Goal: Feedback & Contribution: Leave review/rating

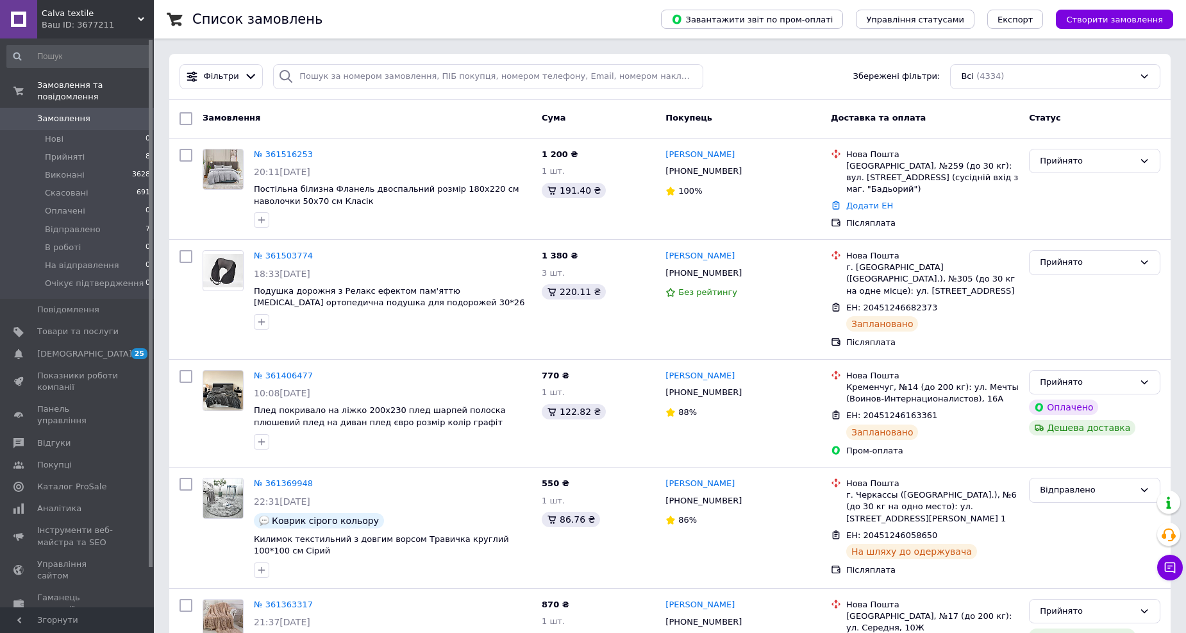
click at [81, 113] on span "Замовлення" at bounding box center [63, 119] width 53 height 12
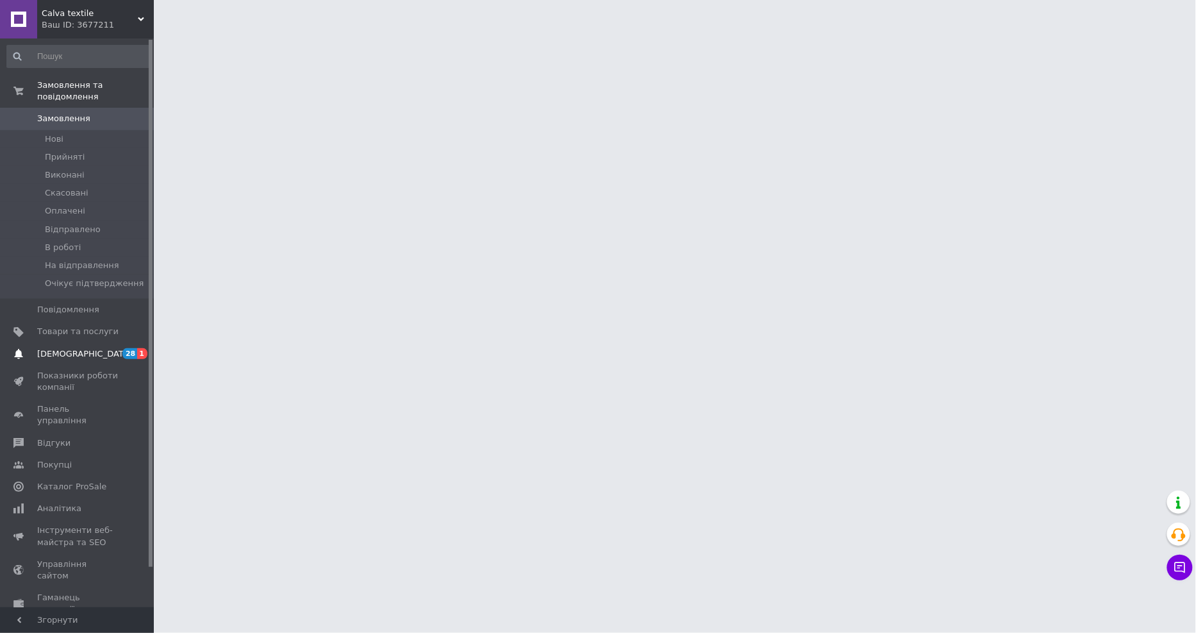
click at [92, 348] on span "[DEMOGRAPHIC_DATA]" at bounding box center [77, 354] width 81 height 12
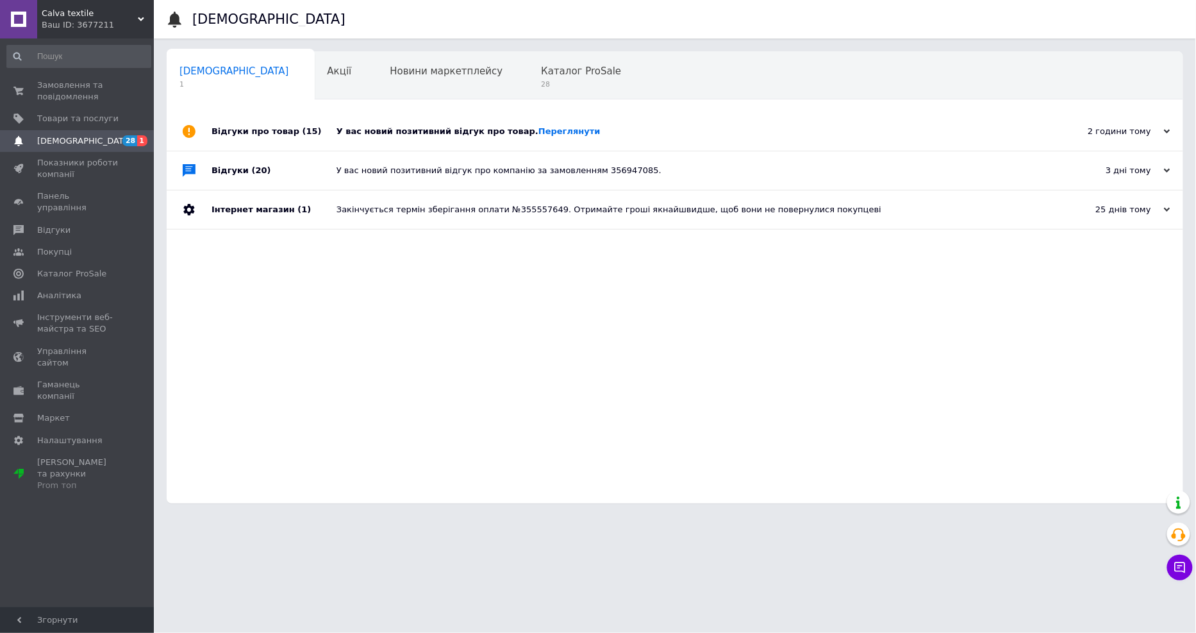
click at [414, 138] on div "У вас новий позитивний відгук про товар. [GEOGRAPHIC_DATA]" at bounding box center [690, 131] width 706 height 38
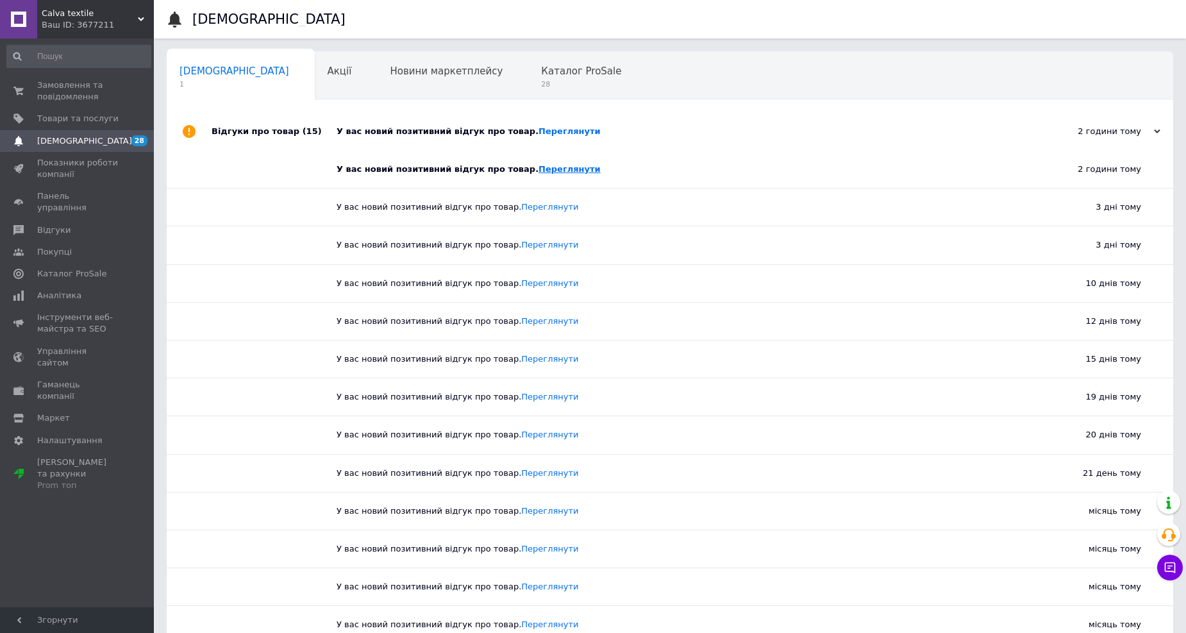
click at [538, 170] on link "Переглянути" at bounding box center [569, 169] width 62 height 10
click at [92, 88] on span "Замовлення та повідомлення" at bounding box center [77, 90] width 81 height 23
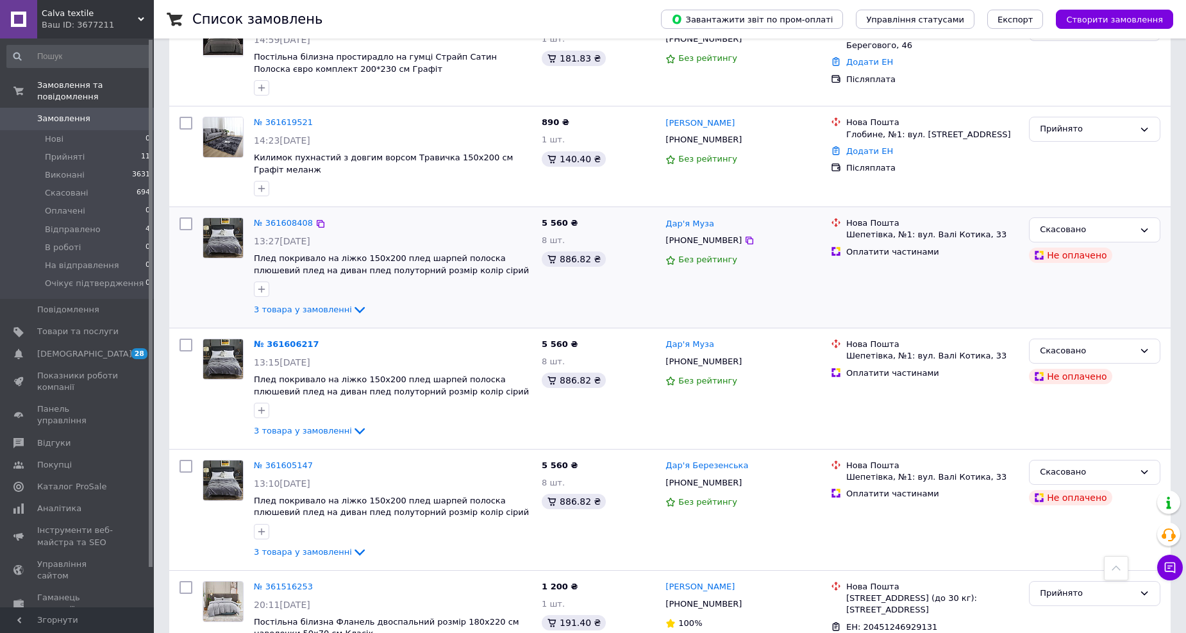
scroll to position [213, 0]
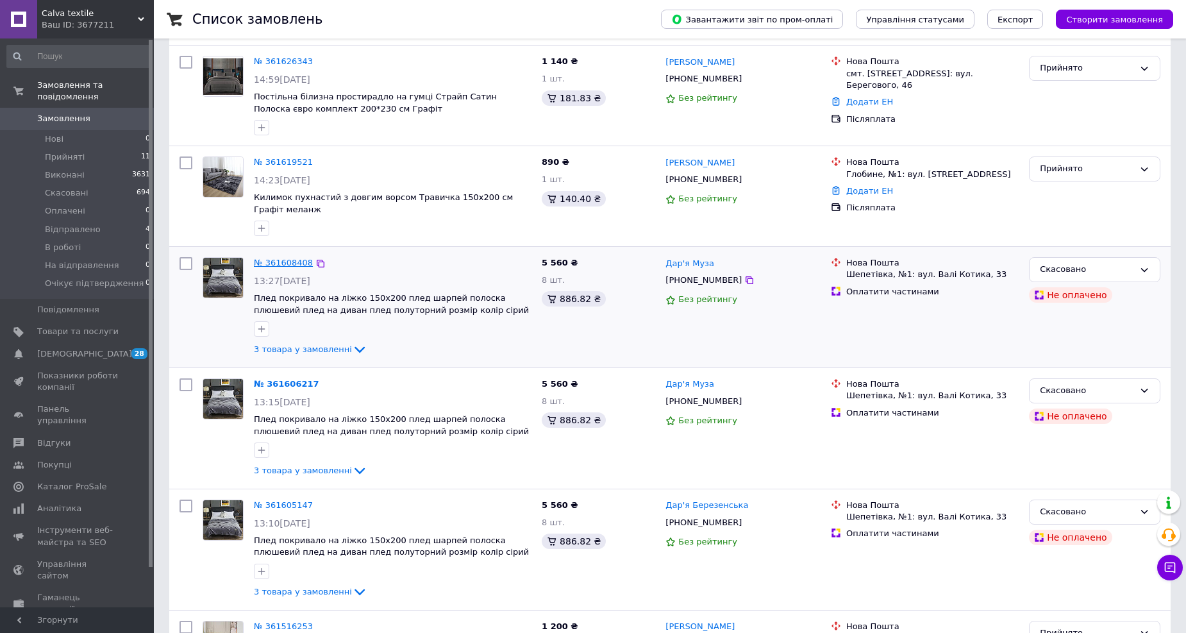
click at [294, 260] on link "№ 361608408" at bounding box center [283, 263] width 59 height 10
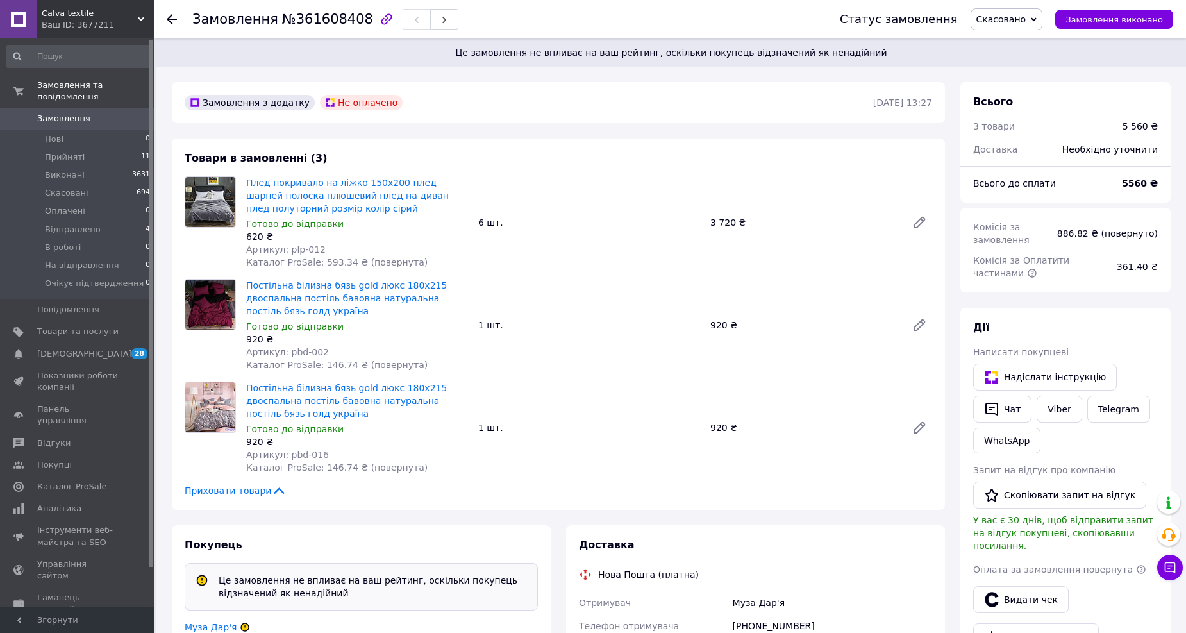
click at [171, 19] on use at bounding box center [172, 19] width 10 height 10
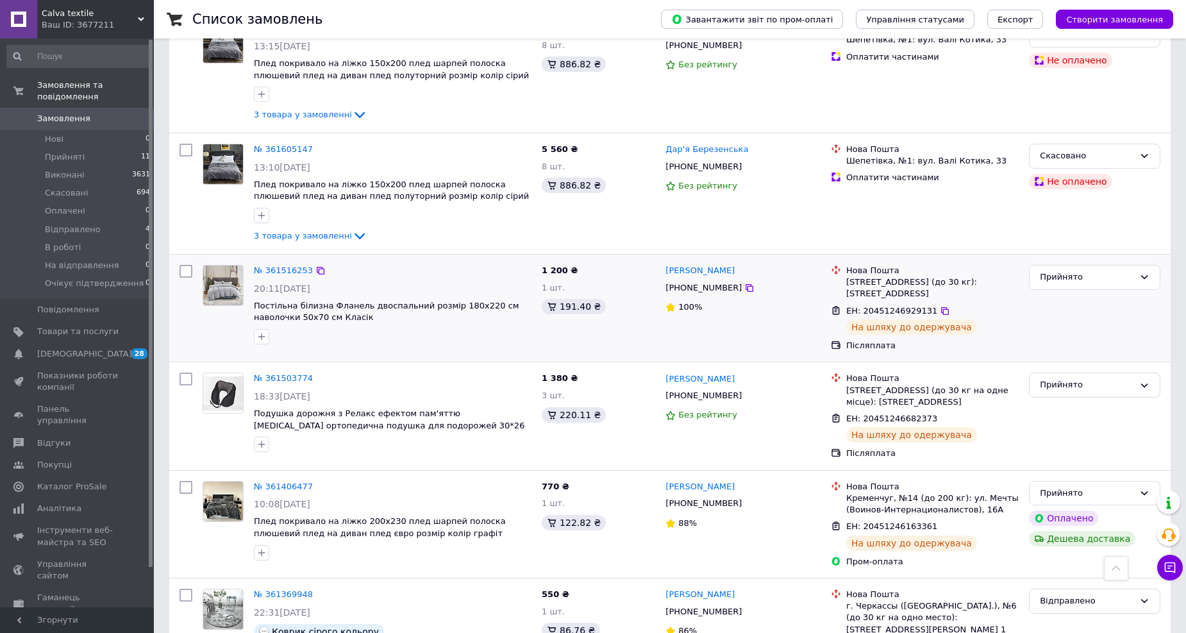
scroll to position [213, 0]
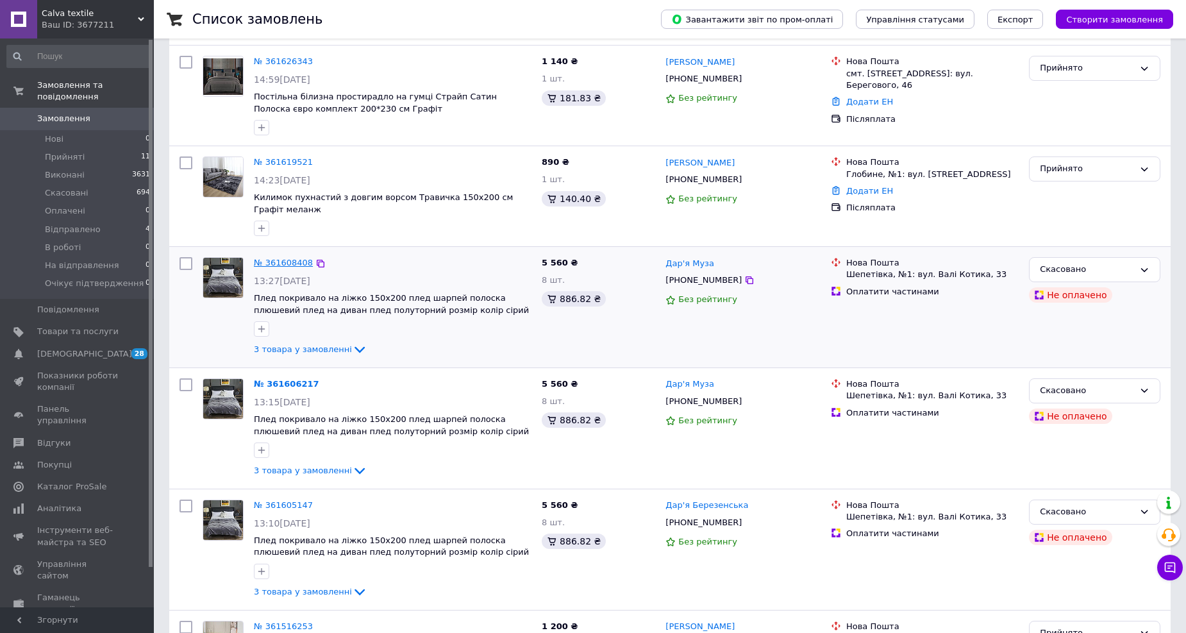
click at [283, 260] on link "№ 361608408" at bounding box center [283, 263] width 59 height 10
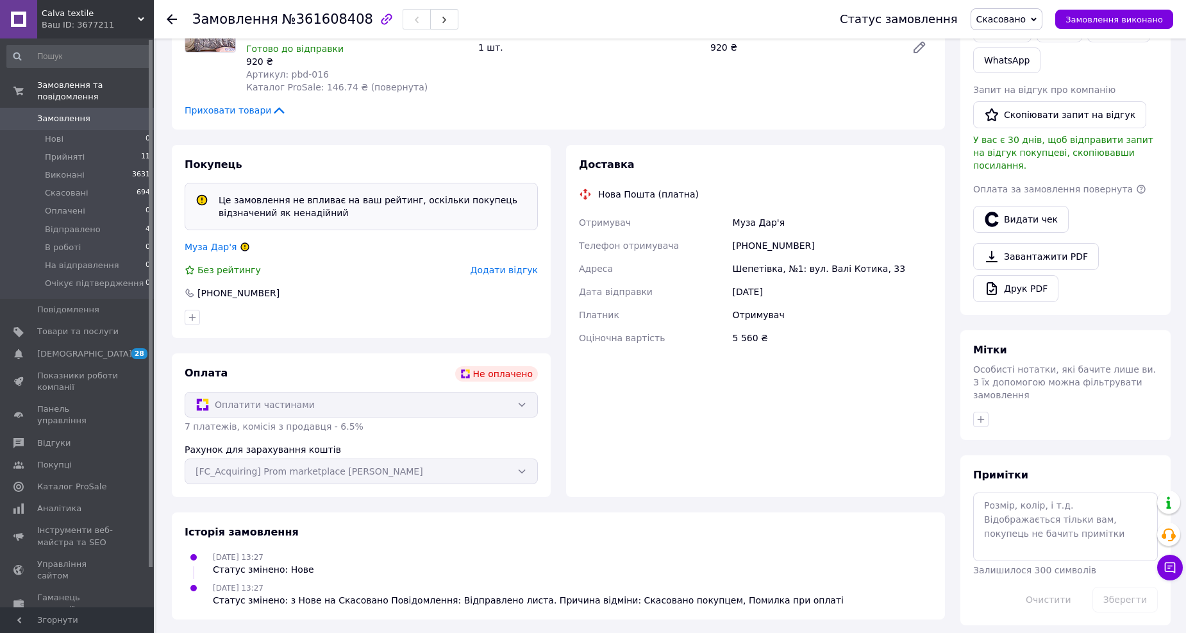
scroll to position [381, 0]
click at [219, 248] on link "Муза Дар'я" at bounding box center [211, 245] width 53 height 10
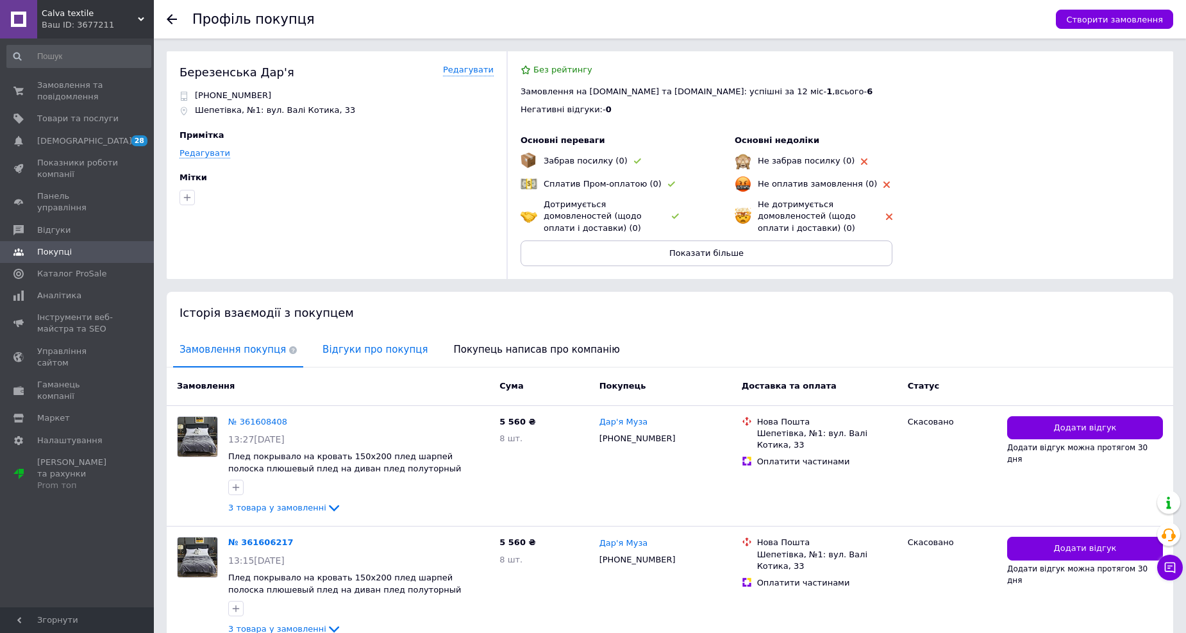
click at [362, 351] on span "Відгуки про покупця" at bounding box center [375, 349] width 118 height 33
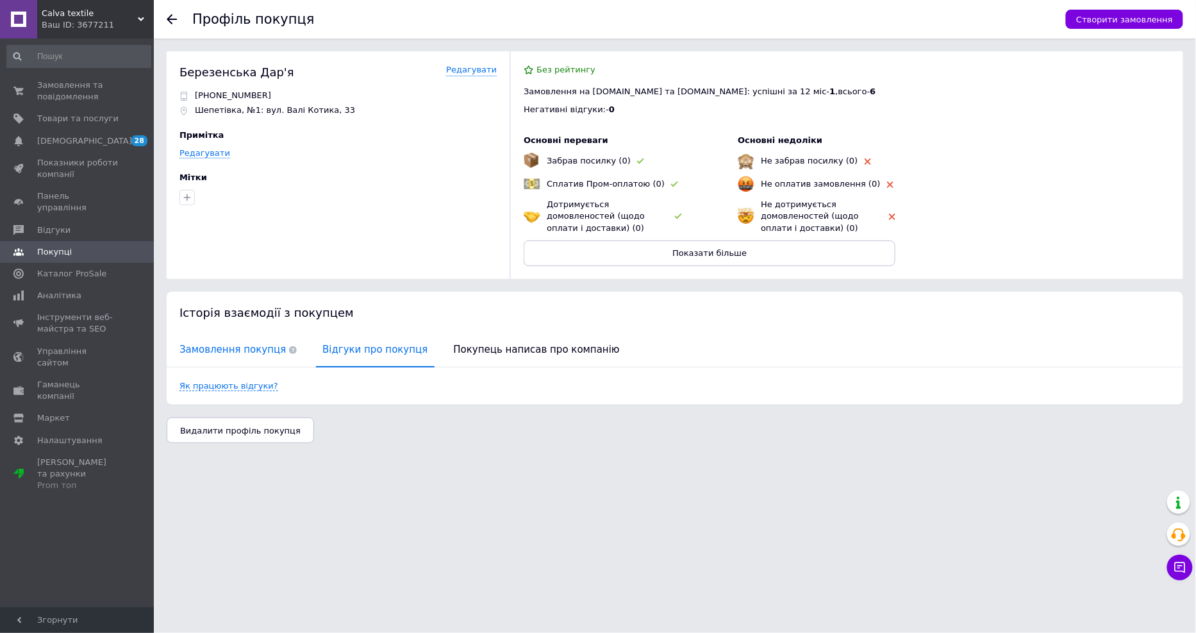
click at [258, 344] on span "Замовлення покупця" at bounding box center [238, 349] width 130 height 33
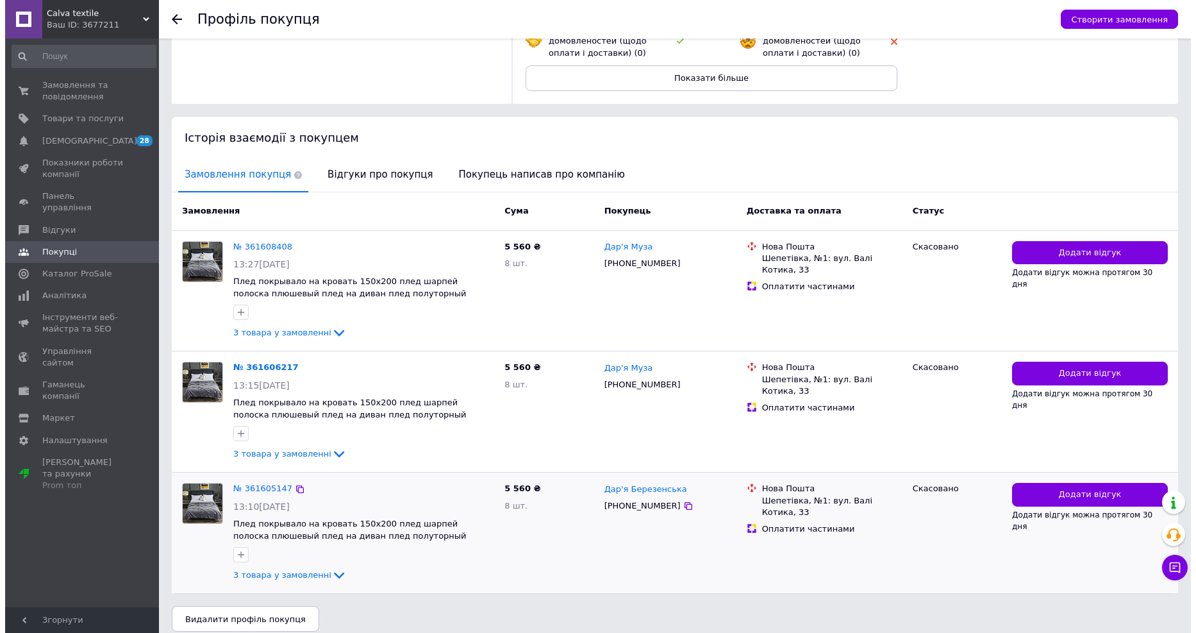
scroll to position [185, 0]
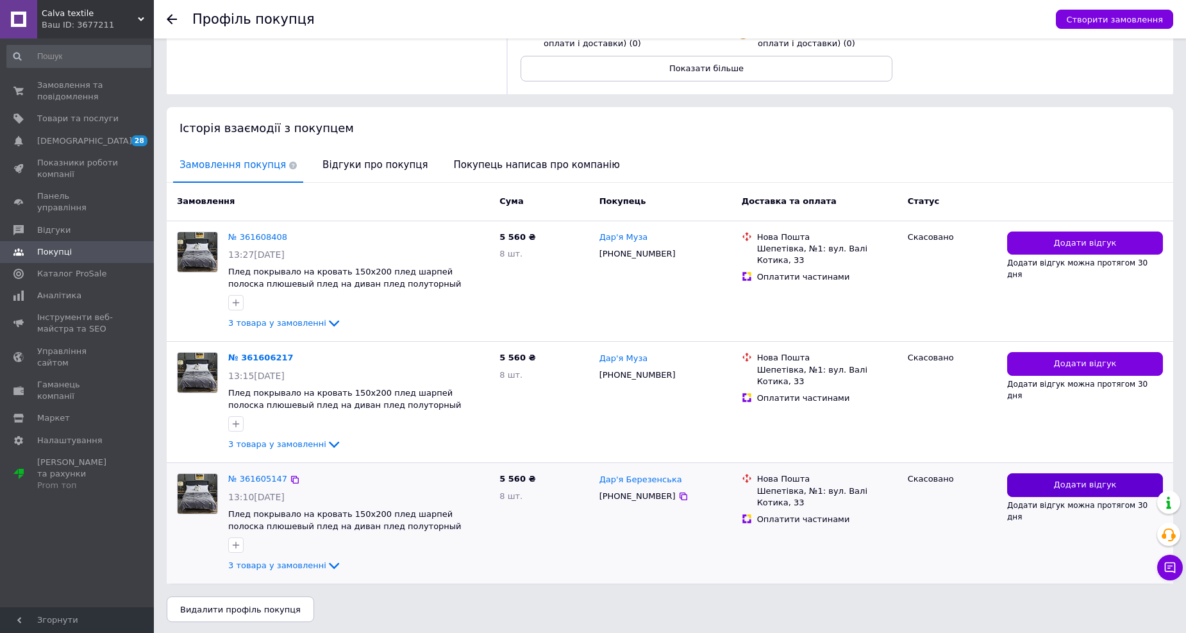
click at [1067, 479] on span "Додати відгук" at bounding box center [1085, 485] width 63 height 12
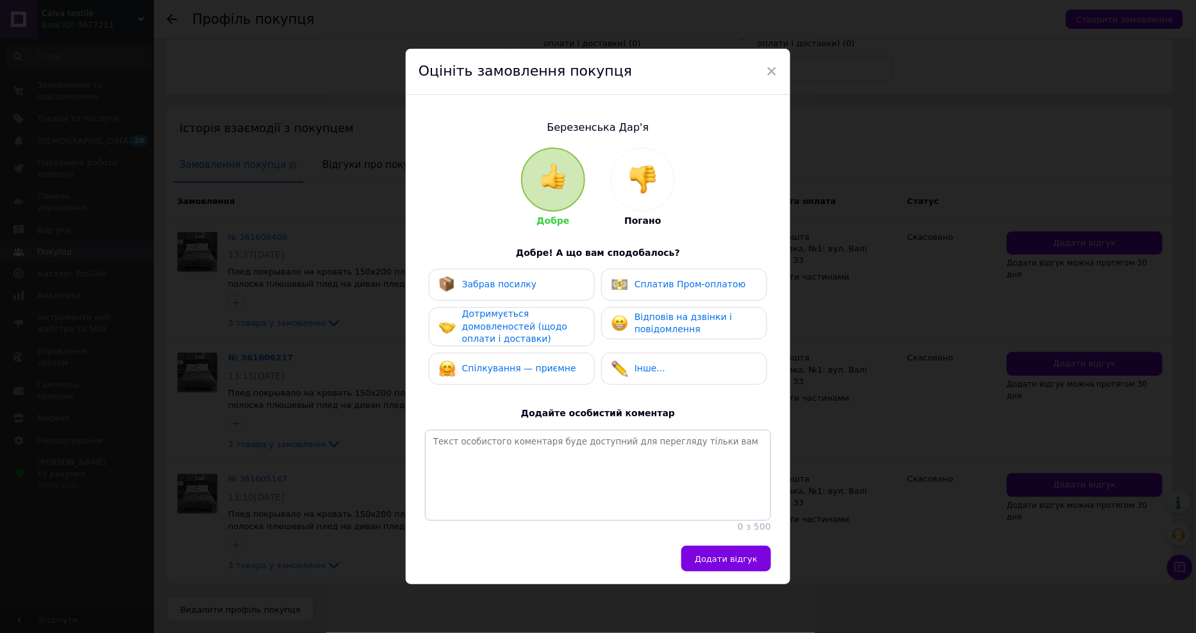
click at [640, 184] on img at bounding box center [643, 179] width 28 height 28
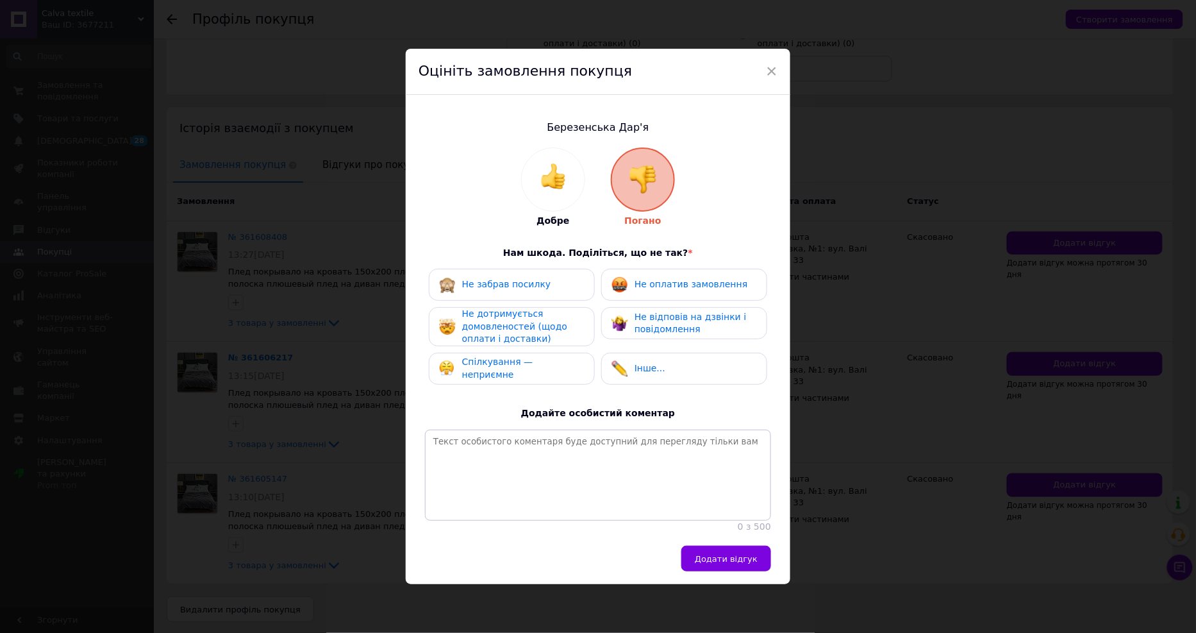
click at [669, 282] on span "Не оплатив замовлення" at bounding box center [691, 284] width 113 height 10
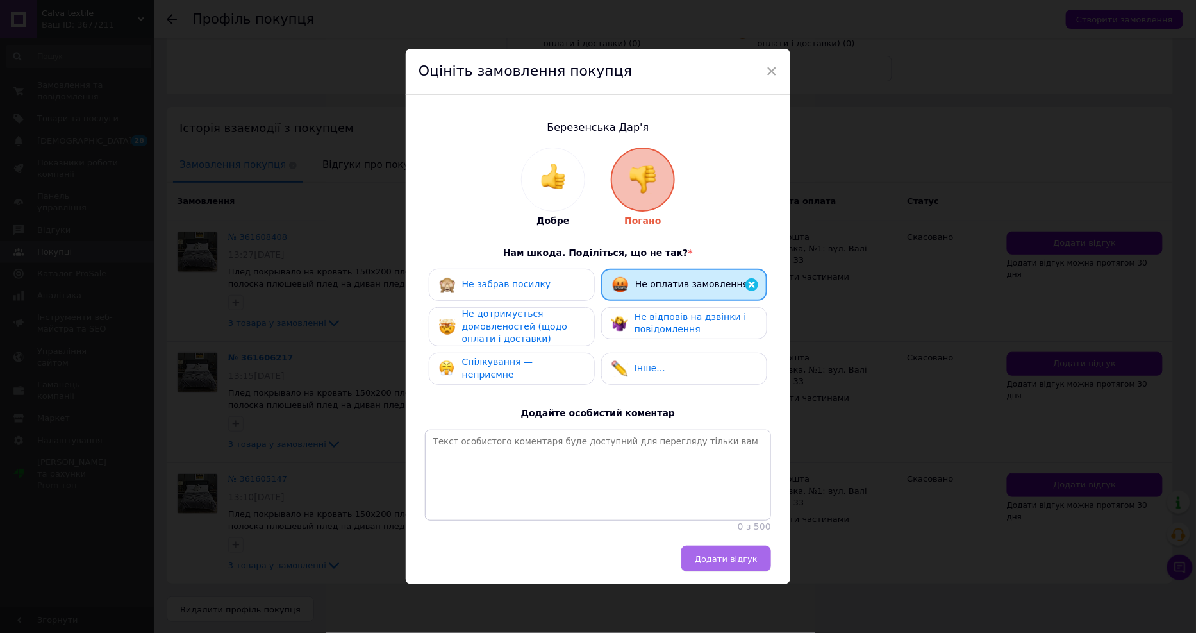
click at [751, 563] on span "Додати відгук" at bounding box center [726, 559] width 63 height 10
click at [740, 562] on div "Додати відгук" at bounding box center [595, 559] width 353 height 26
